Goal: Information Seeking & Learning: Learn about a topic

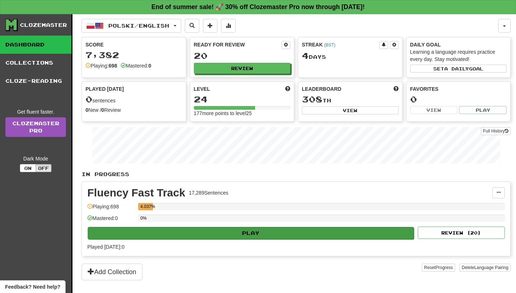
click at [259, 235] on button "Play" at bounding box center [251, 233] width 326 height 12
select select "**"
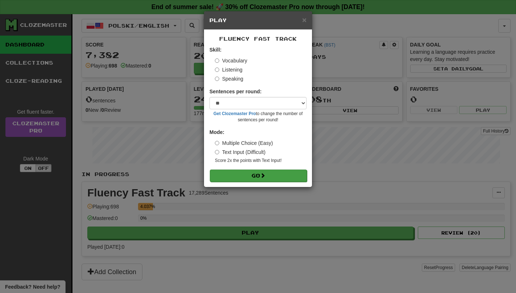
click at [261, 178] on button "Go" at bounding box center [258, 175] width 97 height 12
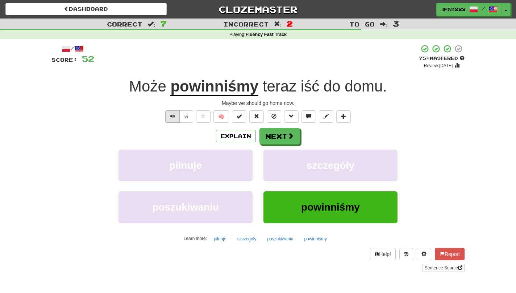
click at [168, 116] on button "Text-to-speech controls" at bounding box center [172, 116] width 15 height 12
click at [166, 116] on button "Text-to-speech controls" at bounding box center [172, 116] width 15 height 12
click at [211, 86] on u "powinniśmy" at bounding box center [214, 87] width 88 height 18
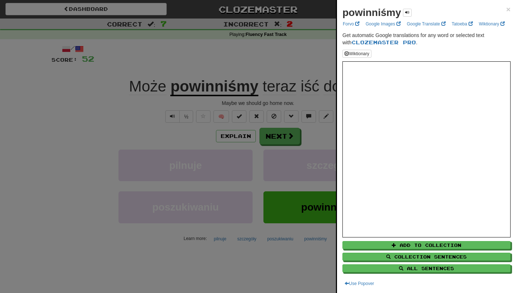
click at [211, 86] on div at bounding box center [258, 146] width 516 height 293
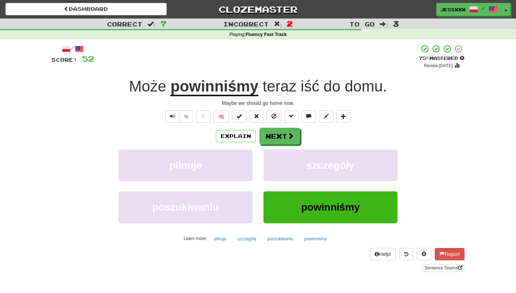
click at [211, 86] on u "powinniśmy" at bounding box center [214, 87] width 88 height 18
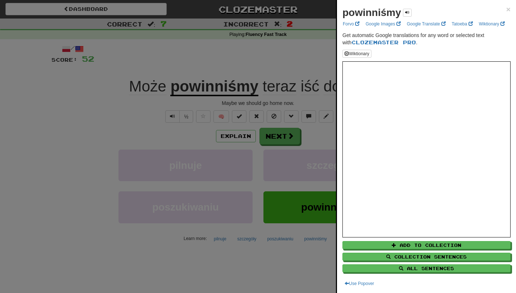
click at [211, 86] on div at bounding box center [258, 146] width 516 height 293
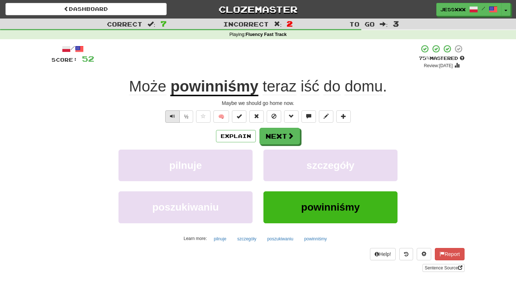
click at [170, 117] on span "Text-to-speech controls" at bounding box center [172, 115] width 5 height 5
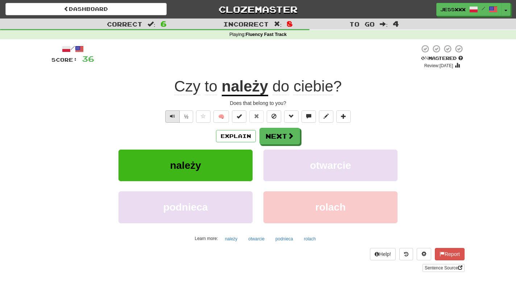
click at [170, 114] on span "Text-to-speech controls" at bounding box center [172, 115] width 5 height 5
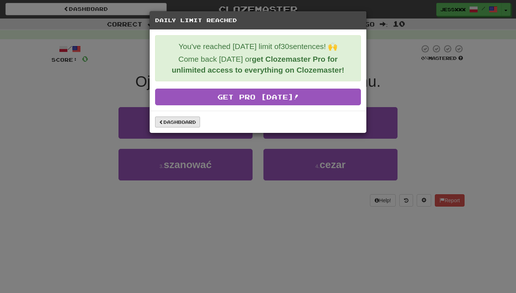
click at [163, 126] on link "Dashboard" at bounding box center [177, 121] width 45 height 11
